Goal: Check status: Check status

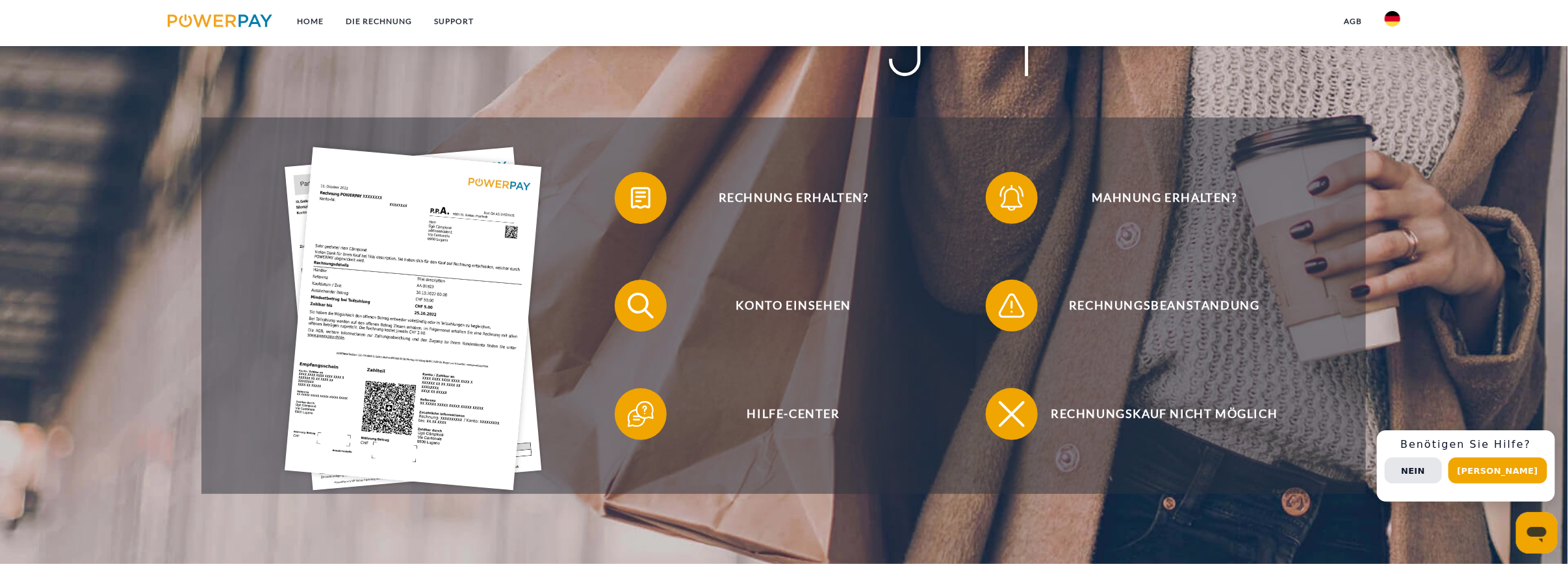
scroll to position [303, 0]
click at [1431, 465] on button "Nein" at bounding box center [1413, 470] width 57 height 26
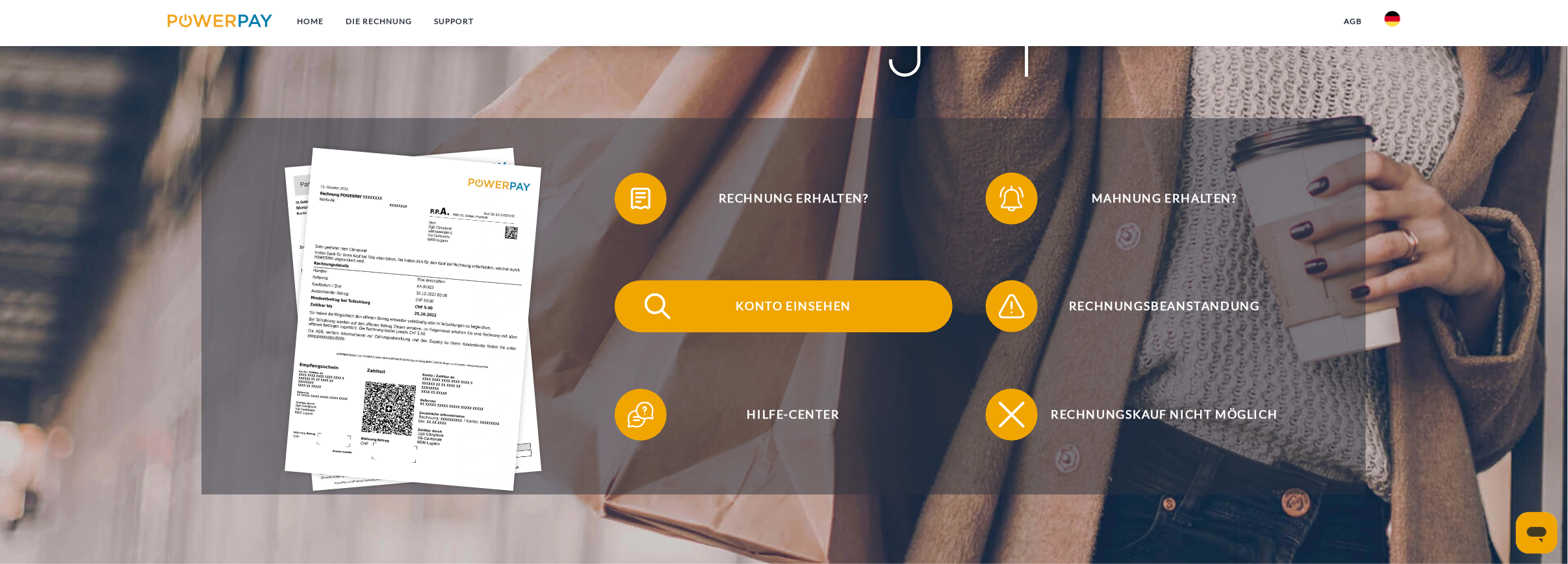
click at [657, 304] on img at bounding box center [657, 306] width 33 height 33
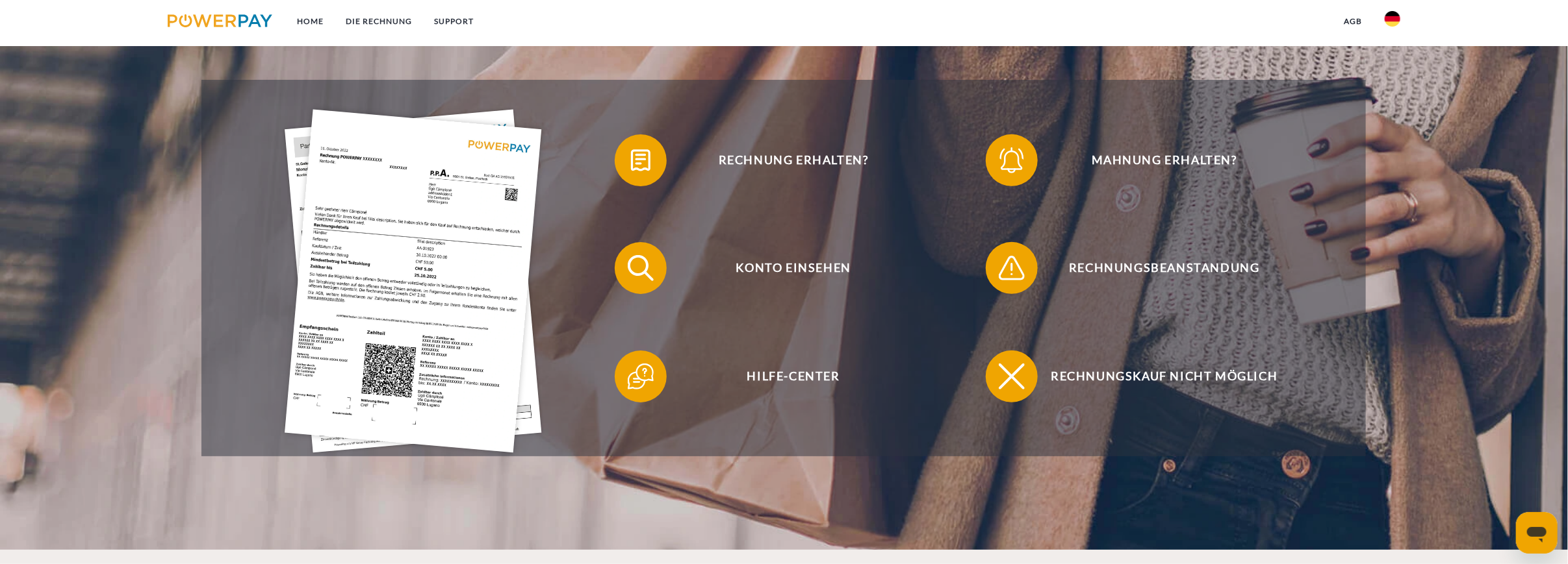
scroll to position [346, 0]
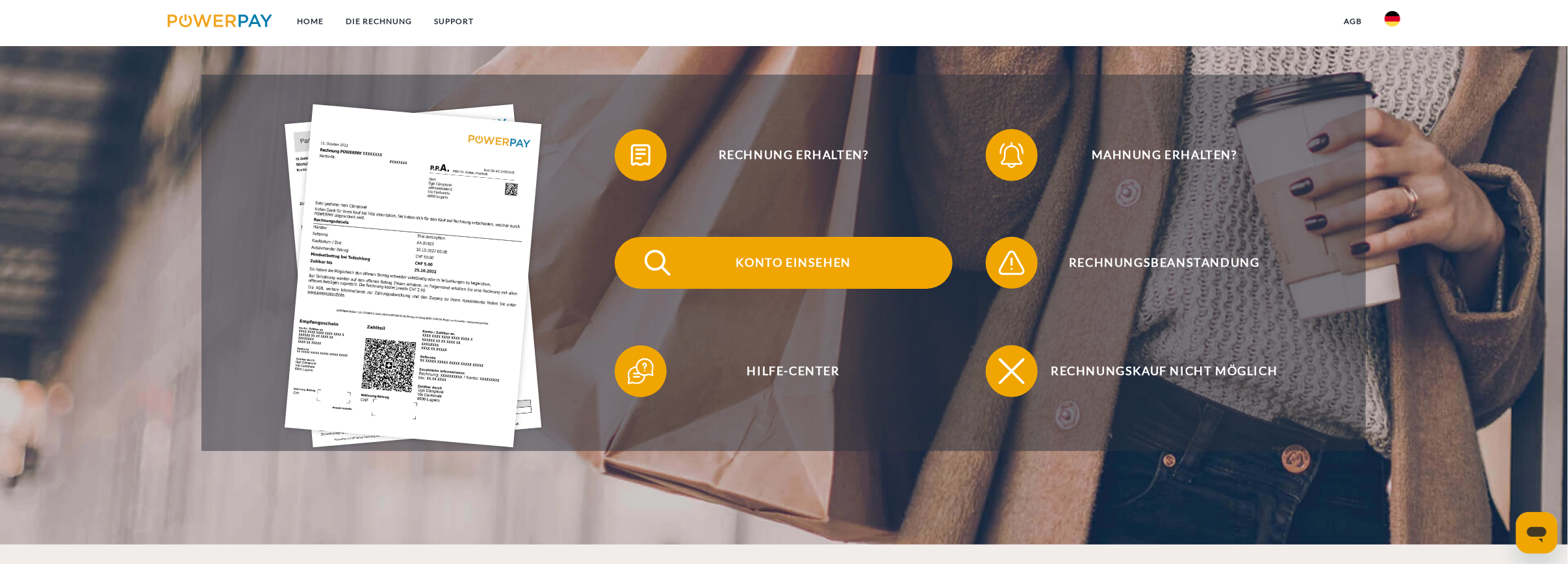
click at [823, 257] on span "Konto einsehen" at bounding box center [793, 262] width 319 height 52
